Goal: Communication & Community: Answer question/provide support

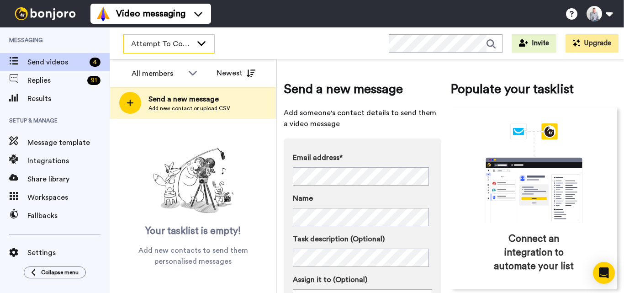
click at [195, 42] on div "Attempt To Contact 3" at bounding box center [169, 44] width 90 height 18
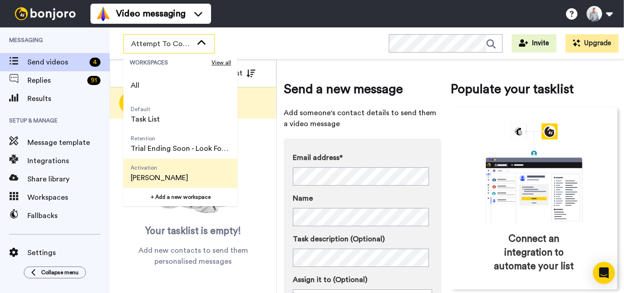
click at [186, 170] on span "Activation [PERSON_NAME]" at bounding box center [159, 173] width 72 height 29
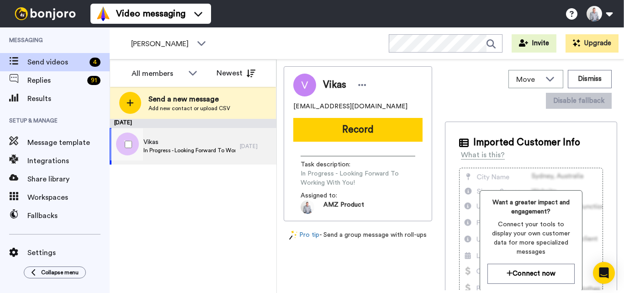
click at [217, 153] on span "In Progress - Looking Forward To Working With You!" at bounding box center [189, 150] width 92 height 7
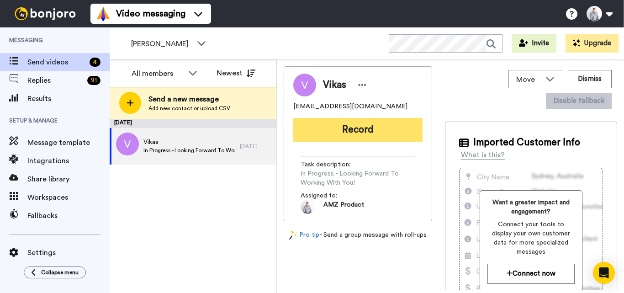
click at [347, 129] on button "Record" at bounding box center [357, 130] width 129 height 24
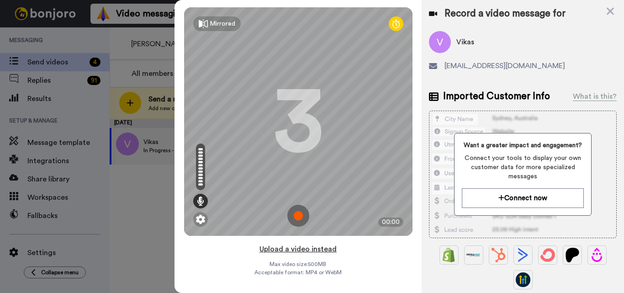
click at [294, 248] on button "Upload a video instead" at bounding box center [298, 249] width 83 height 12
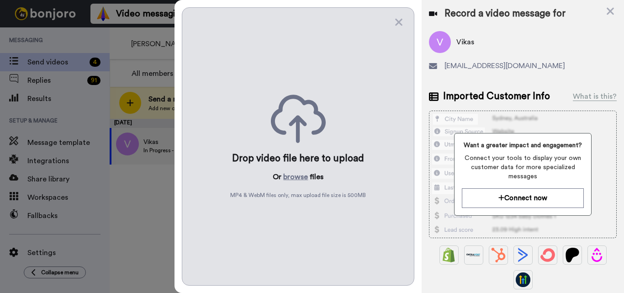
click at [308, 181] on p "Or browse files" at bounding box center [298, 176] width 51 height 11
click at [301, 179] on button "browse" at bounding box center [295, 176] width 25 height 11
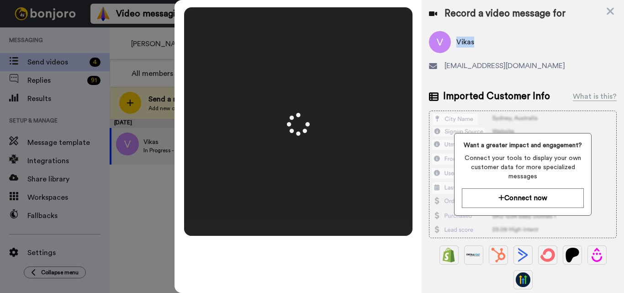
drag, startPoint x: 473, startPoint y: 40, endPoint x: 456, endPoint y: 39, distance: 16.5
click at [456, 39] on span "Vikas" at bounding box center [465, 42] width 18 height 11
copy span "Vikas"
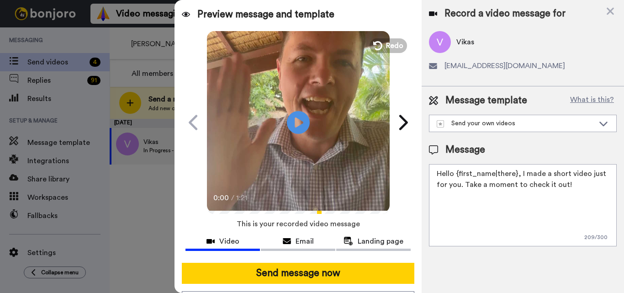
drag, startPoint x: 515, startPoint y: 174, endPoint x: 457, endPoint y: 176, distance: 58.5
click at [457, 176] on textarea "Hello {first_name|there}, I made a short video just for you. Take a moment to c…" at bounding box center [523, 205] width 188 height 82
paste textarea "Vikas"
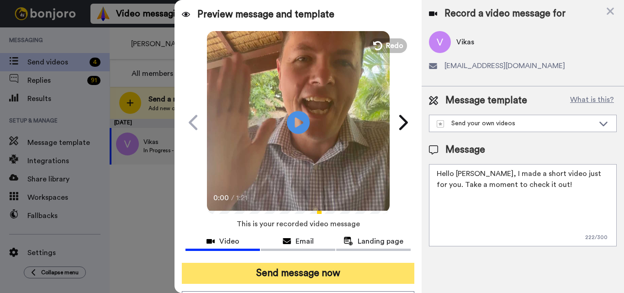
type textarea "Hello [PERSON_NAME], I made a short video just for you. Take a moment to check …"
click at [357, 270] on button "Send message now" at bounding box center [298, 273] width 233 height 21
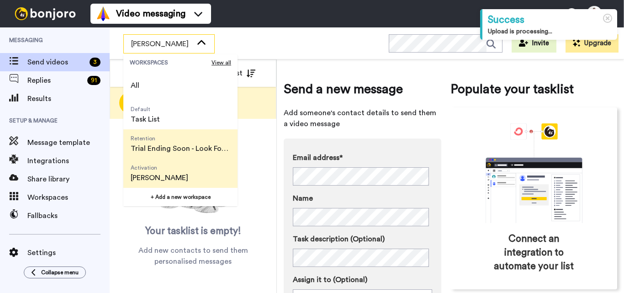
scroll to position [58, 0]
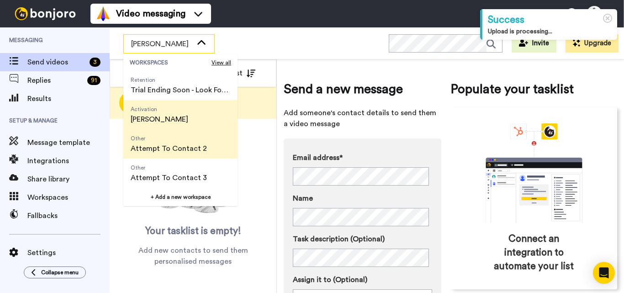
click at [182, 152] on span "Attempt To Contact 2" at bounding box center [169, 148] width 76 height 11
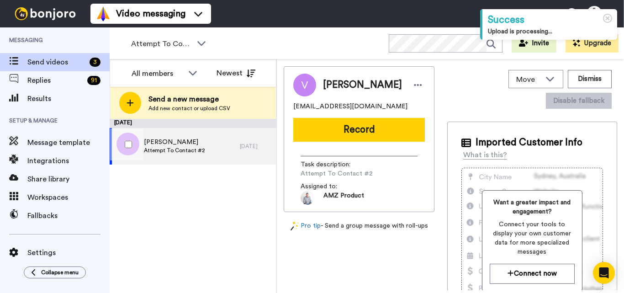
click at [222, 152] on div "Vicki Attempt To Contact #2" at bounding box center [175, 146] width 130 height 37
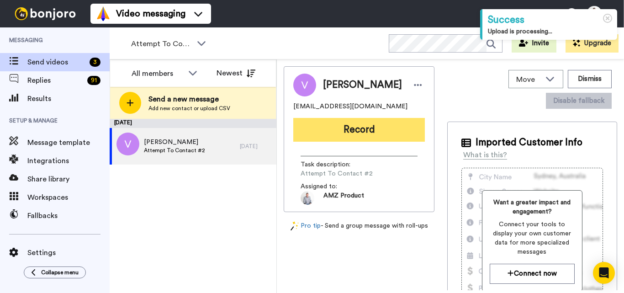
click at [351, 134] on button "Record" at bounding box center [359, 130] width 132 height 24
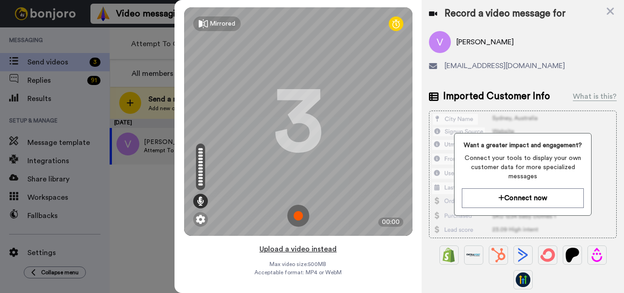
click at [301, 251] on button "Upload a video instead" at bounding box center [298, 249] width 83 height 12
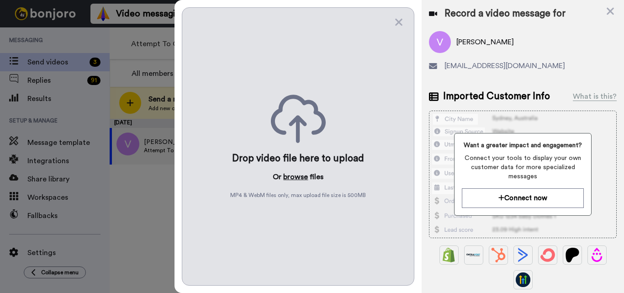
click at [298, 177] on button "browse" at bounding box center [295, 176] width 25 height 11
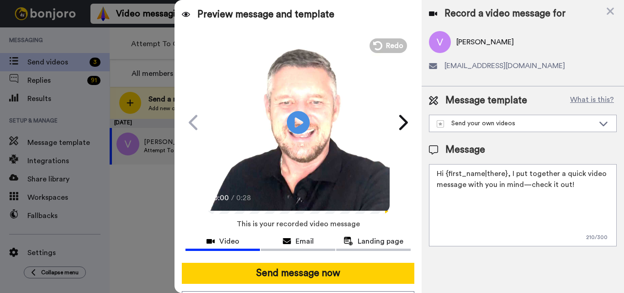
click at [477, 191] on textarea "Hi {first_name|there}, I put together a quick video message with you in mind—ch…" at bounding box center [523, 205] width 188 height 82
paste textarea "Feel free to share some times you’re available, or you can also pick from my ca…"
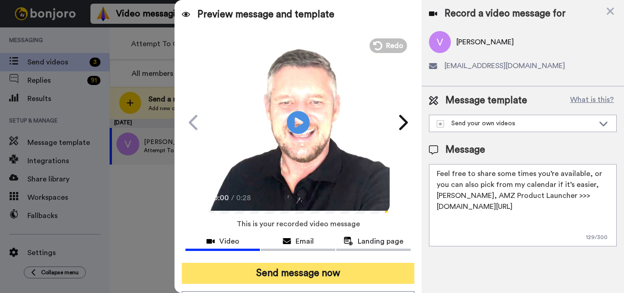
type textarea "Feel free to share some times you’re available, or you can also pick from my ca…"
click at [336, 267] on button "Send message now" at bounding box center [298, 273] width 233 height 21
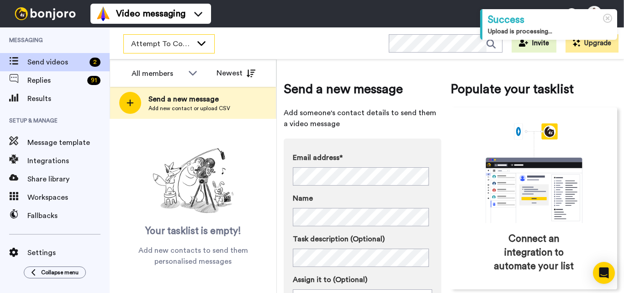
click at [209, 42] on div "Attempt To Contact 2" at bounding box center [169, 44] width 90 height 18
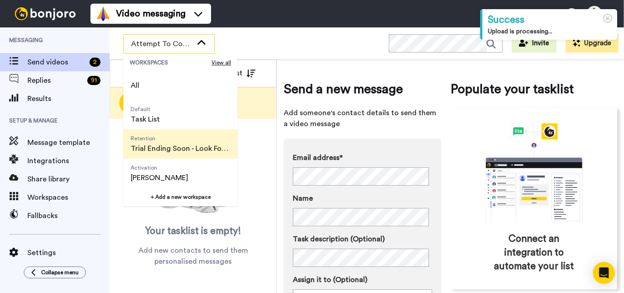
scroll to position [58, 0]
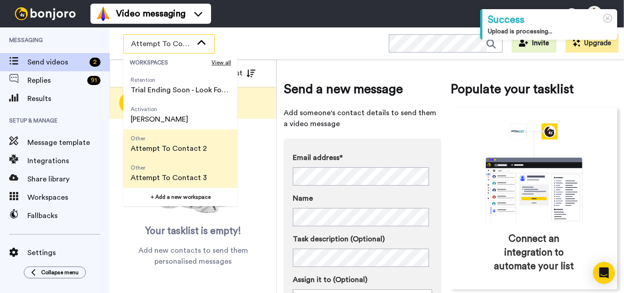
click at [173, 170] on span "Other" at bounding box center [169, 167] width 76 height 7
